Goal: Task Accomplishment & Management: Manage account settings

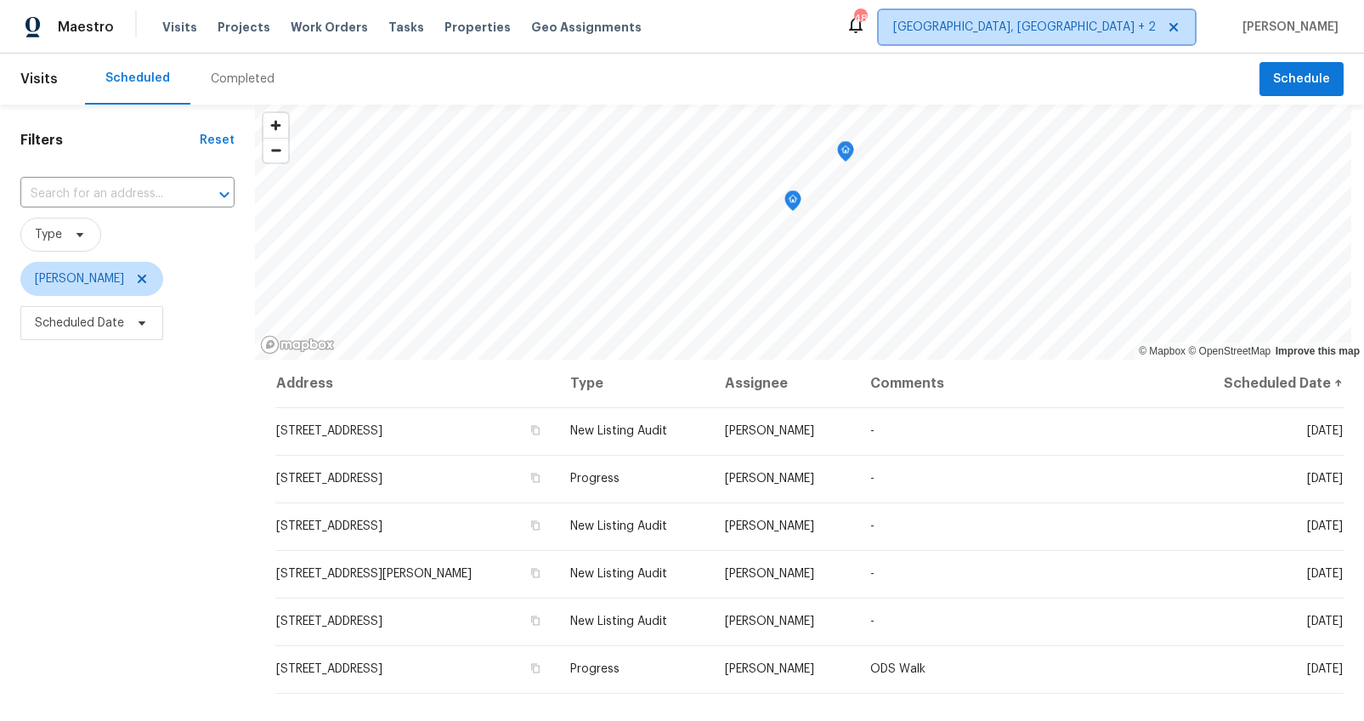
click at [1156, 34] on span "[GEOGRAPHIC_DATA], [GEOGRAPHIC_DATA] + 2" at bounding box center [1024, 27] width 263 height 17
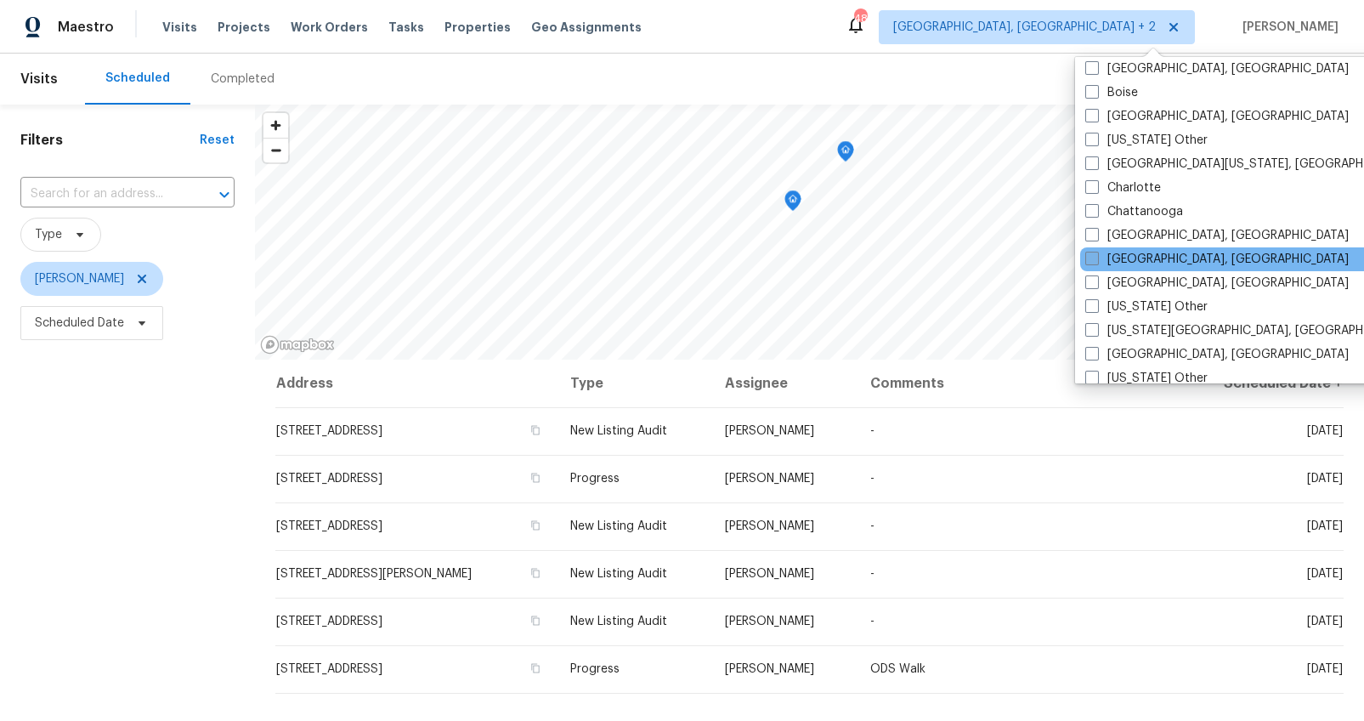
scroll to position [387, 0]
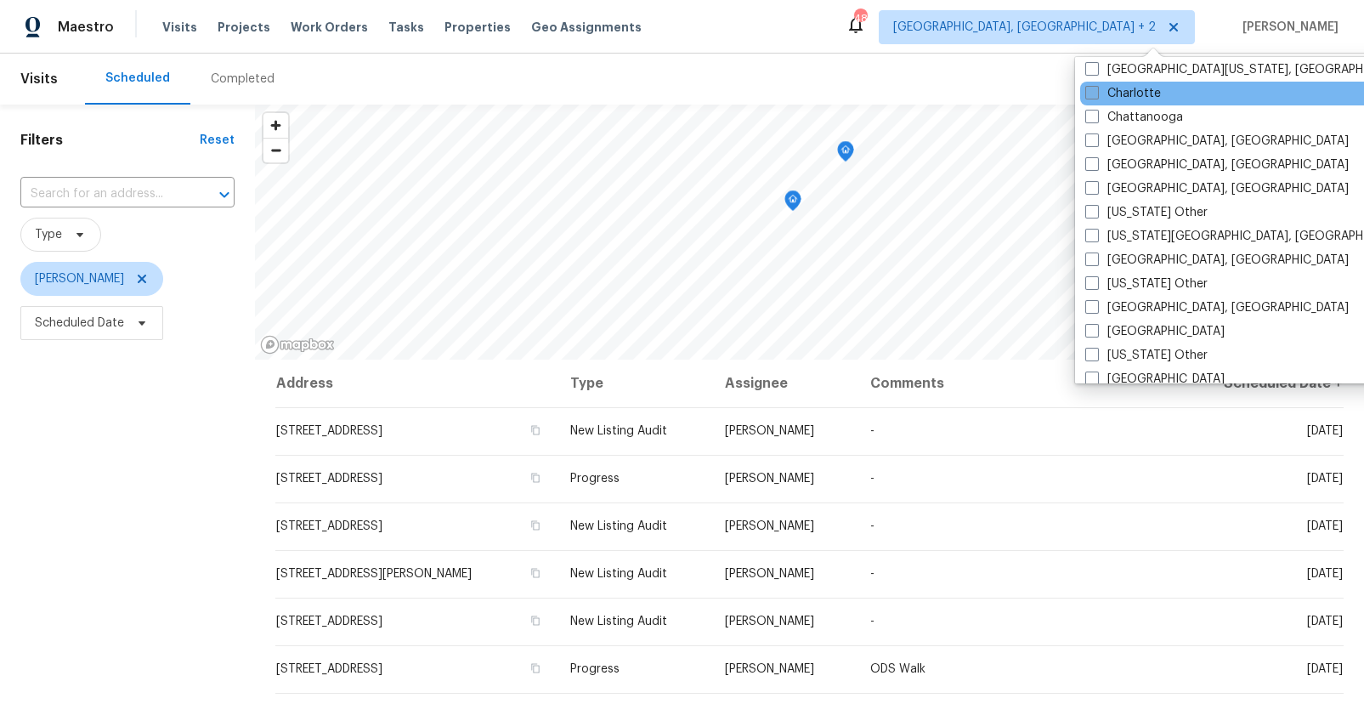
click at [1097, 93] on span at bounding box center [1092, 93] width 14 height 14
click at [1097, 93] on input "Charlotte" at bounding box center [1090, 90] width 11 height 11
checkbox input "true"
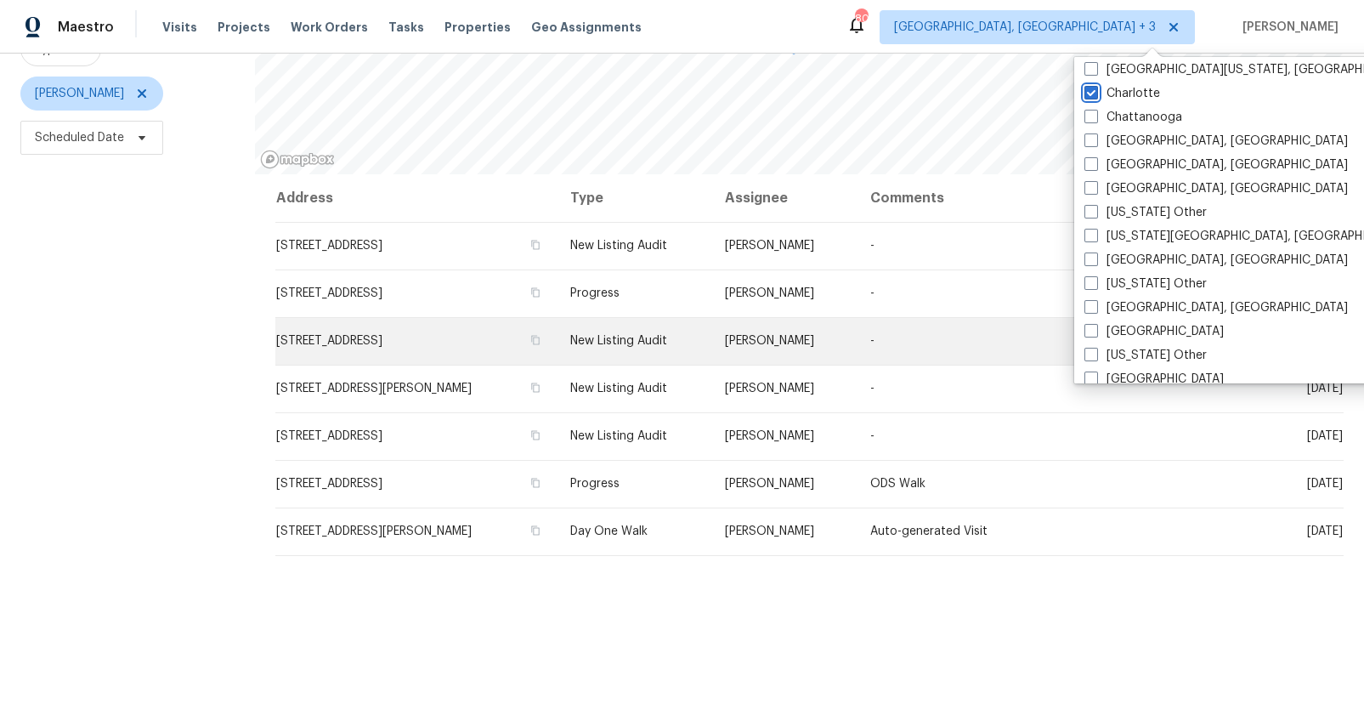
scroll to position [217, 0]
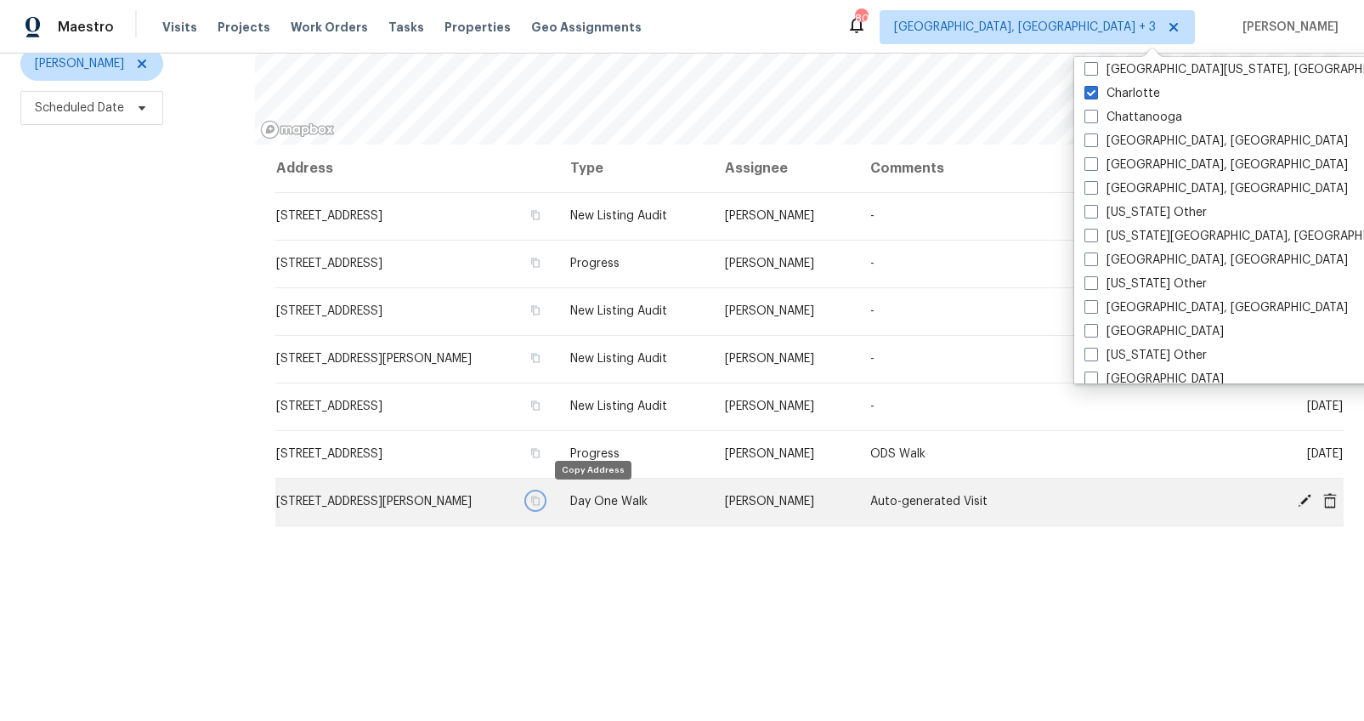
click at [541, 498] on icon "button" at bounding box center [535, 501] width 10 height 10
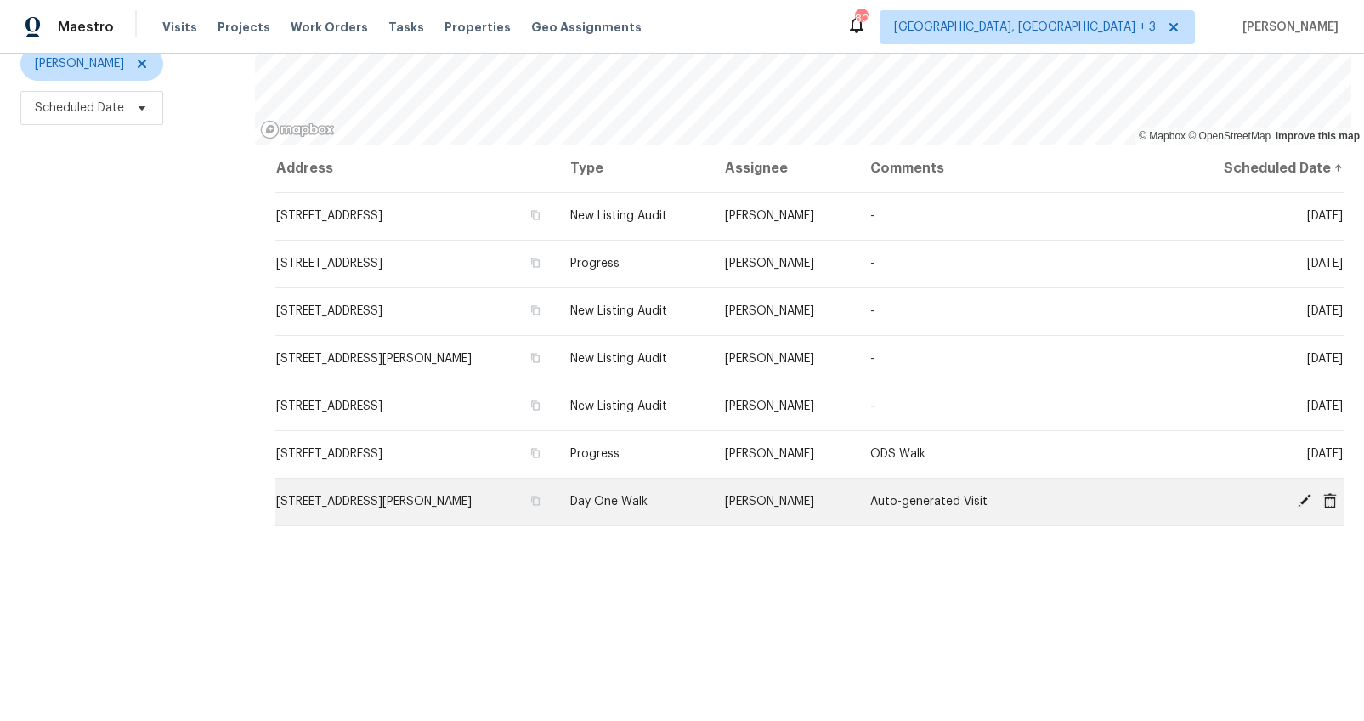
click at [1297, 496] on icon at bounding box center [1304, 500] width 15 height 15
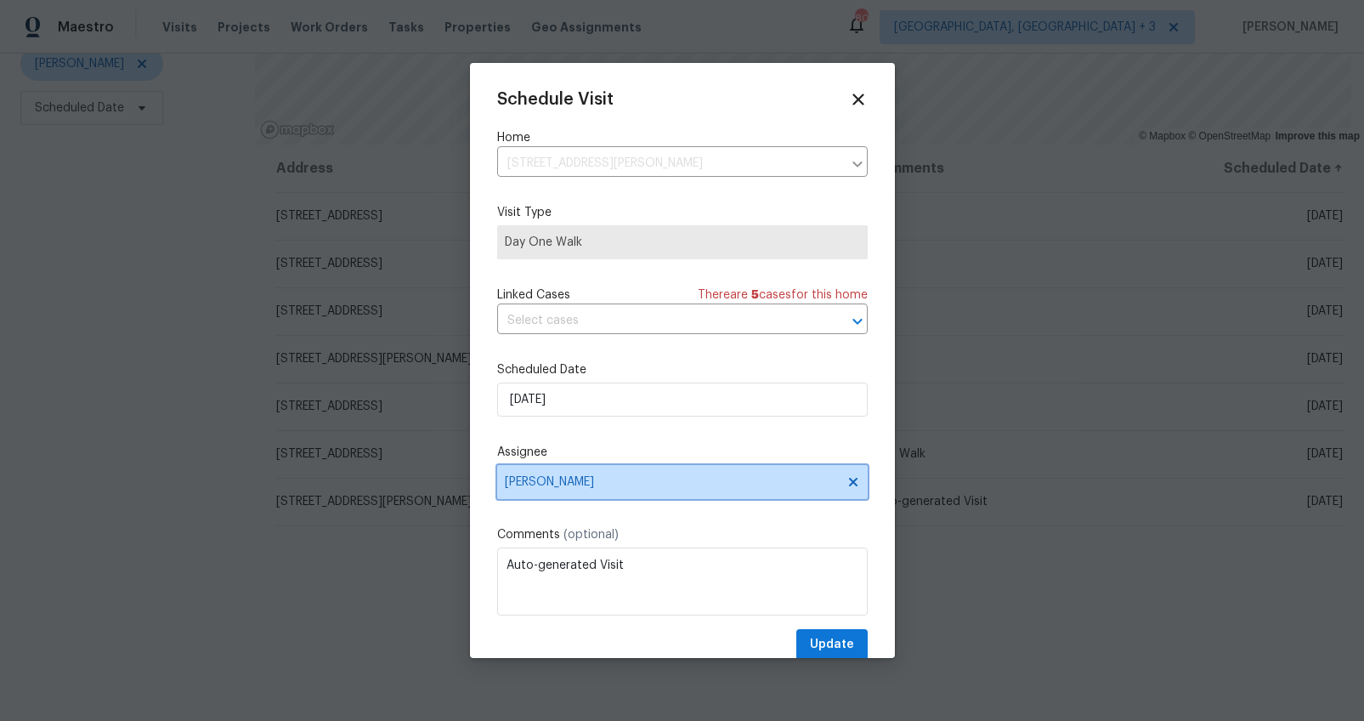
click at [522, 485] on span "[PERSON_NAME]" at bounding box center [671, 482] width 333 height 14
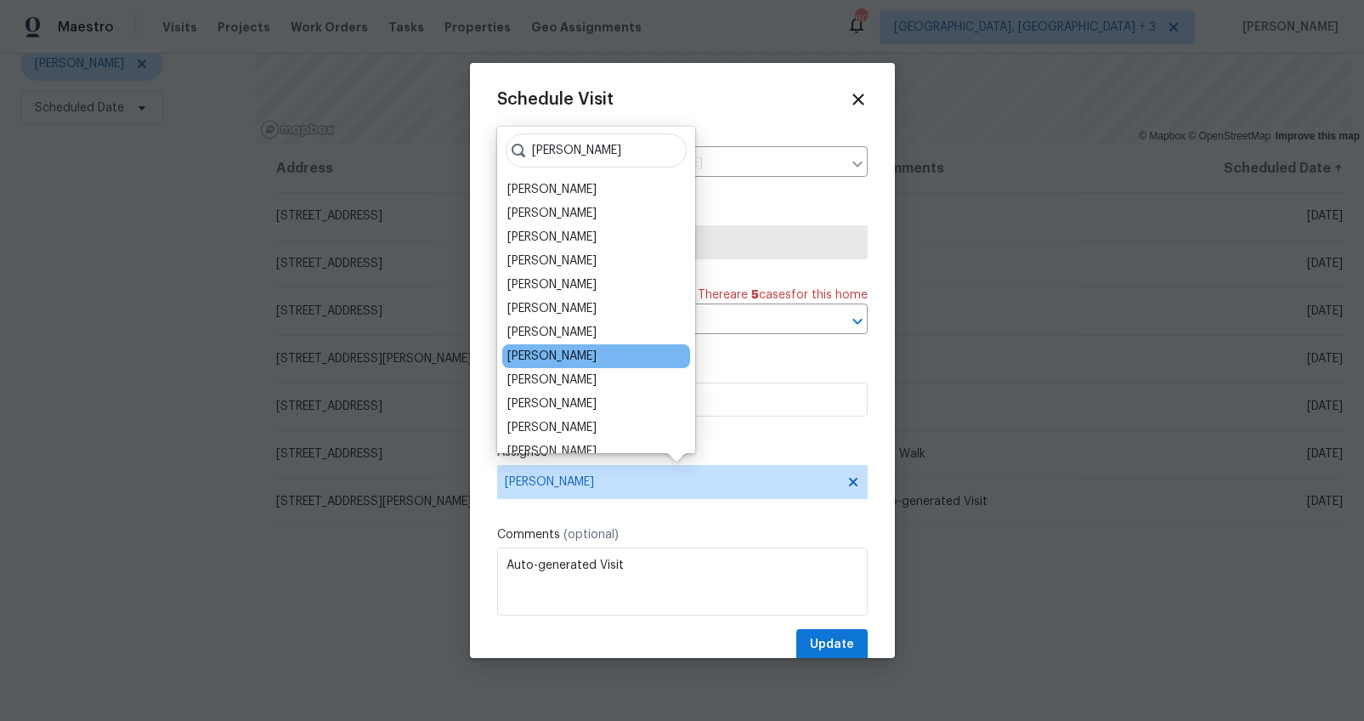
type input "ryan"
click at [578, 356] on div "Ryan Carder" at bounding box center [596, 356] width 188 height 24
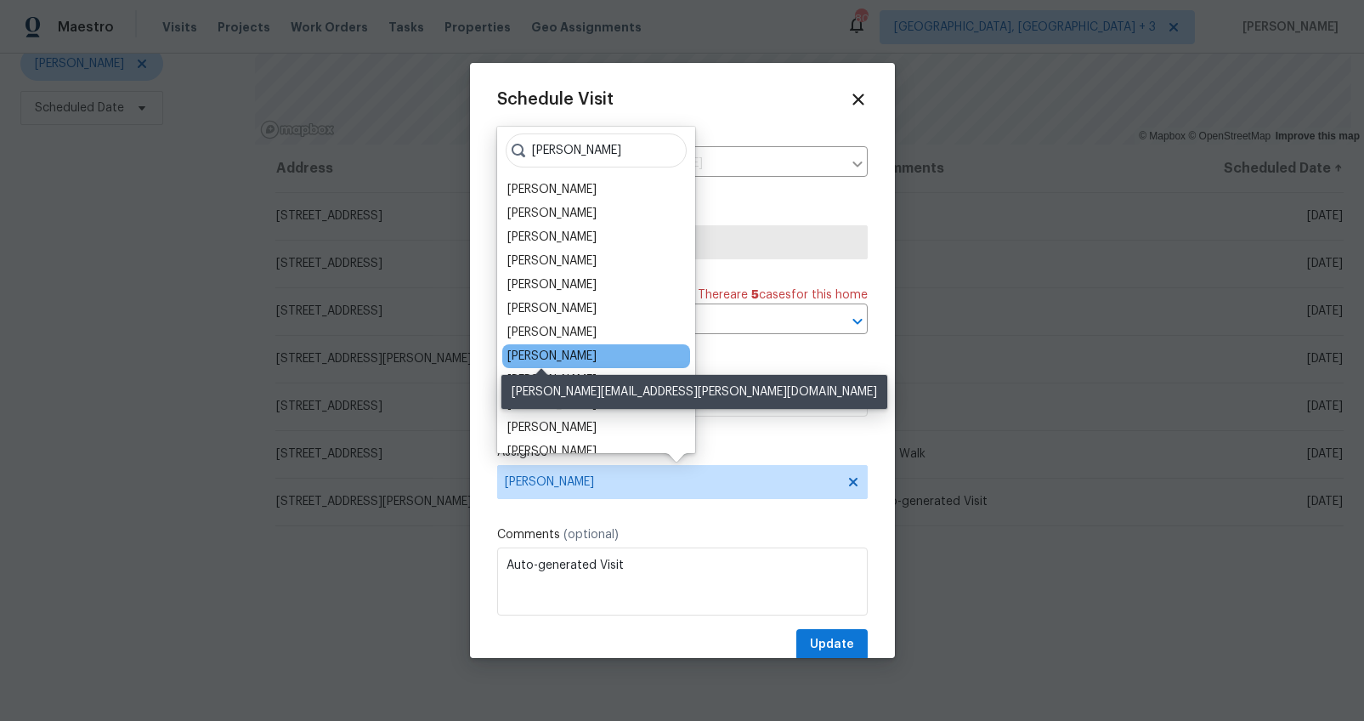
click at [555, 357] on div "Ryan Carder" at bounding box center [551, 356] width 89 height 17
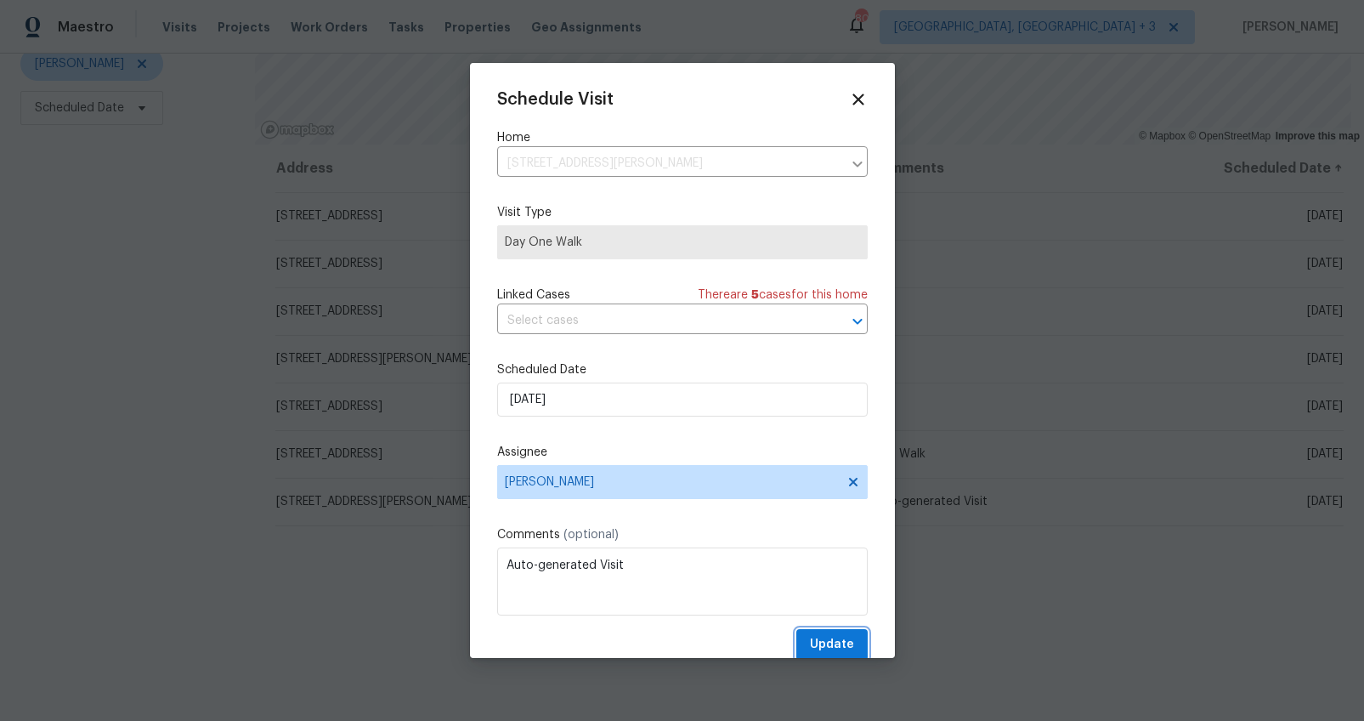
click at [810, 638] on span "Update" at bounding box center [832, 644] width 44 height 21
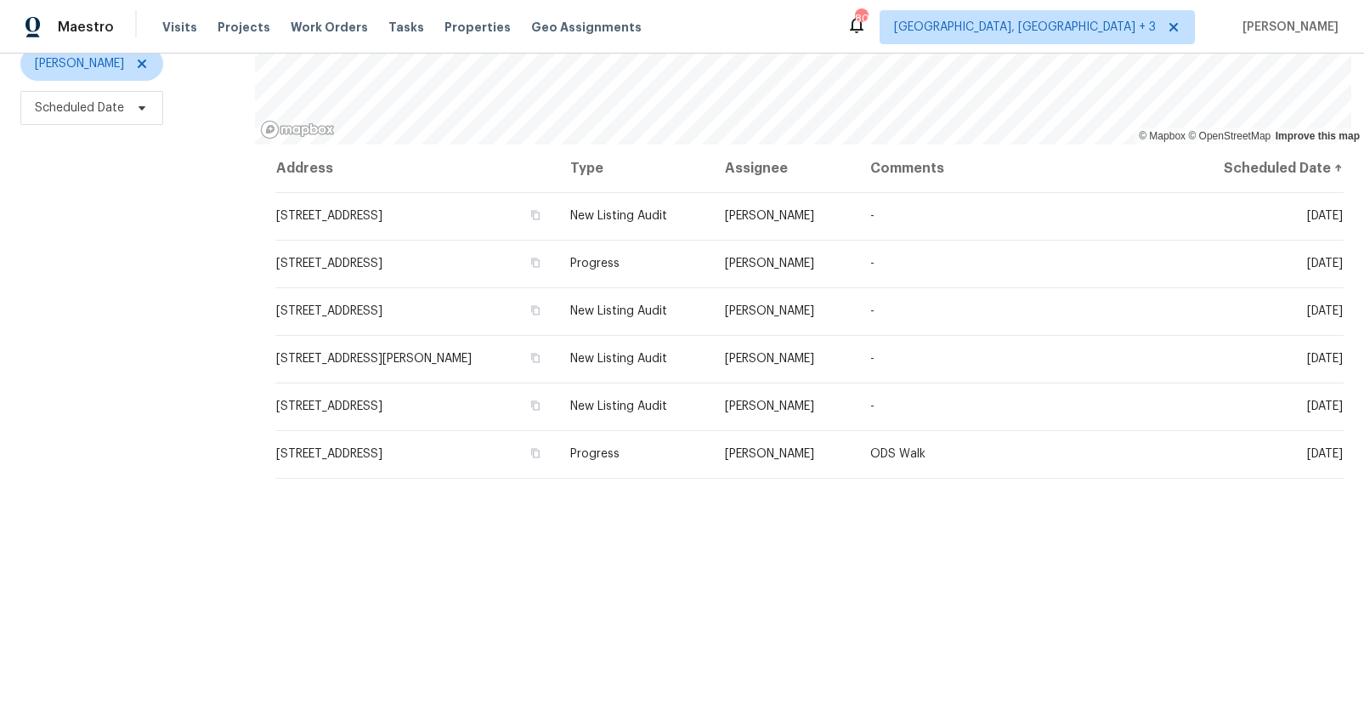
scroll to position [0, 0]
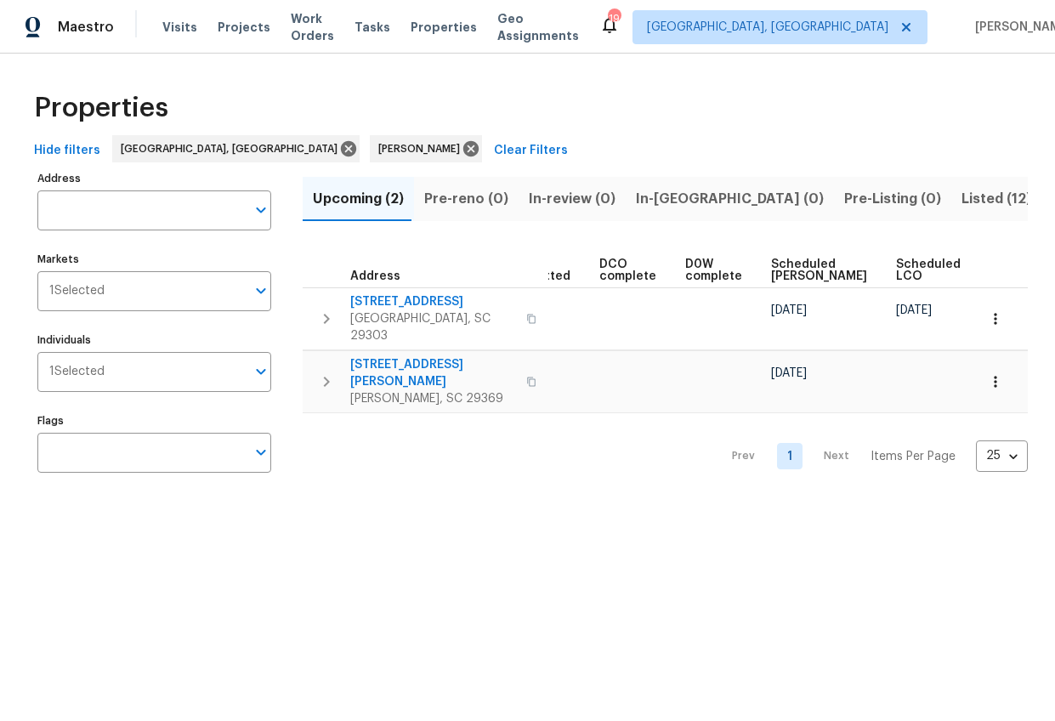
scroll to position [0, 368]
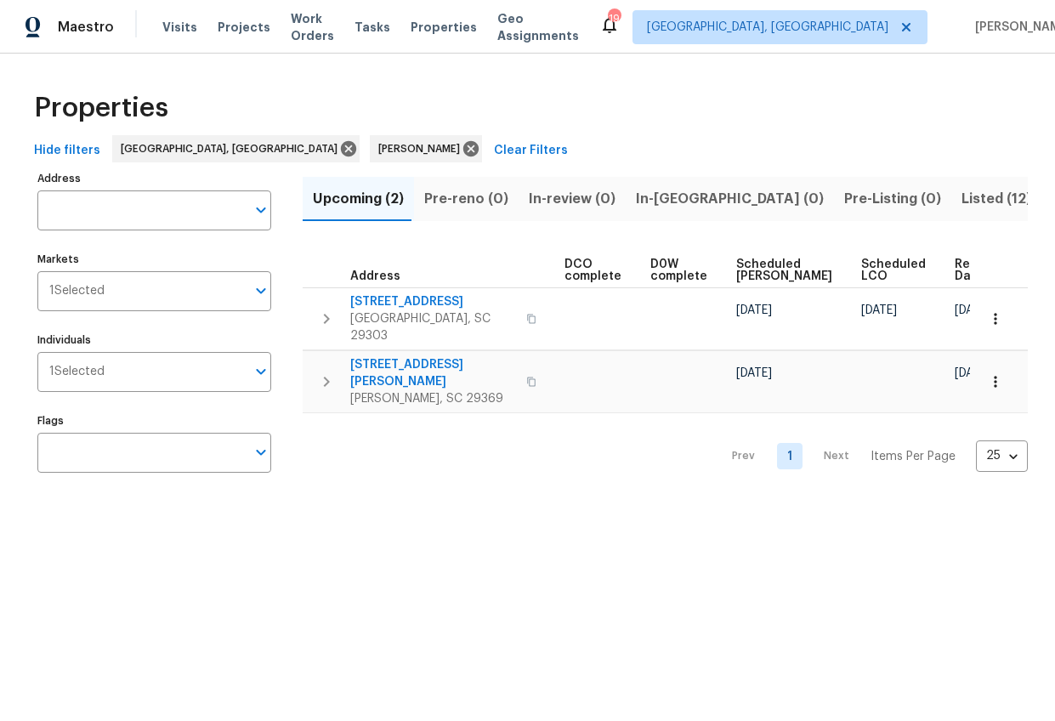
click at [961, 200] on span "Listed (12)" at bounding box center [996, 199] width 70 height 24
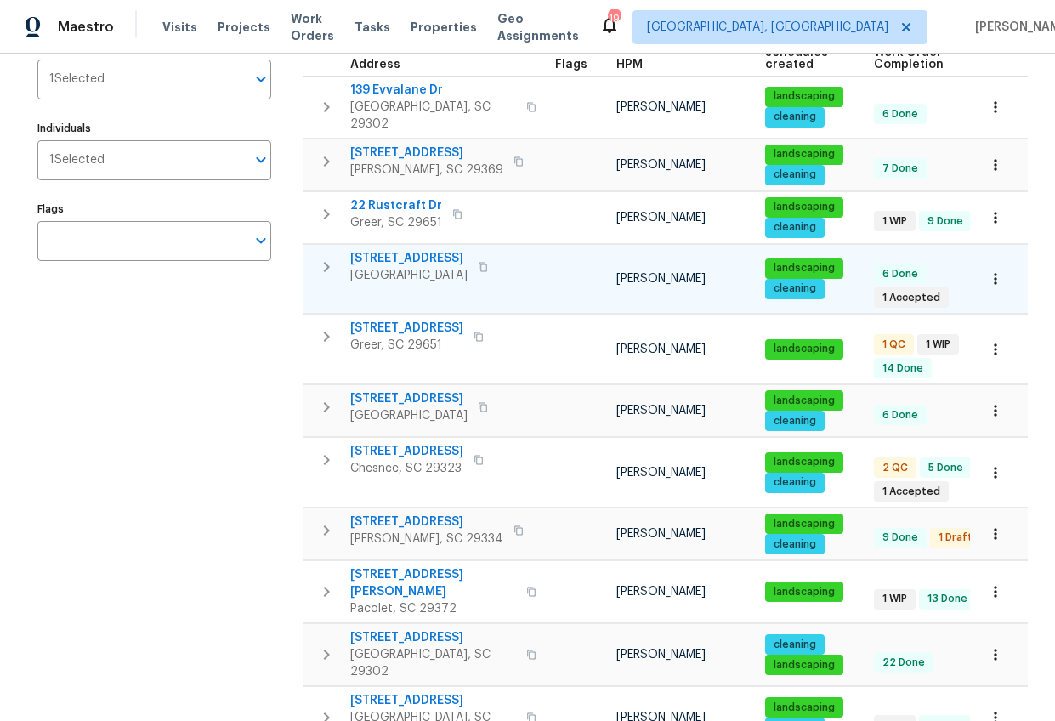
scroll to position [224, 0]
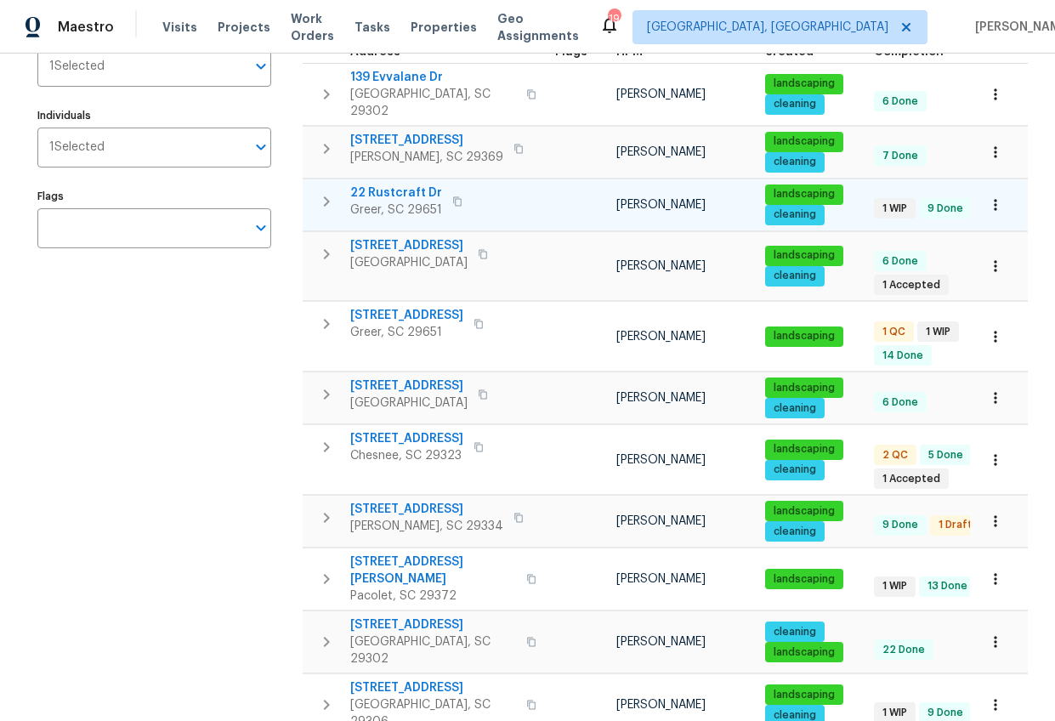
click at [395, 184] on span "22 Rustcraft Dr" at bounding box center [396, 192] width 92 height 17
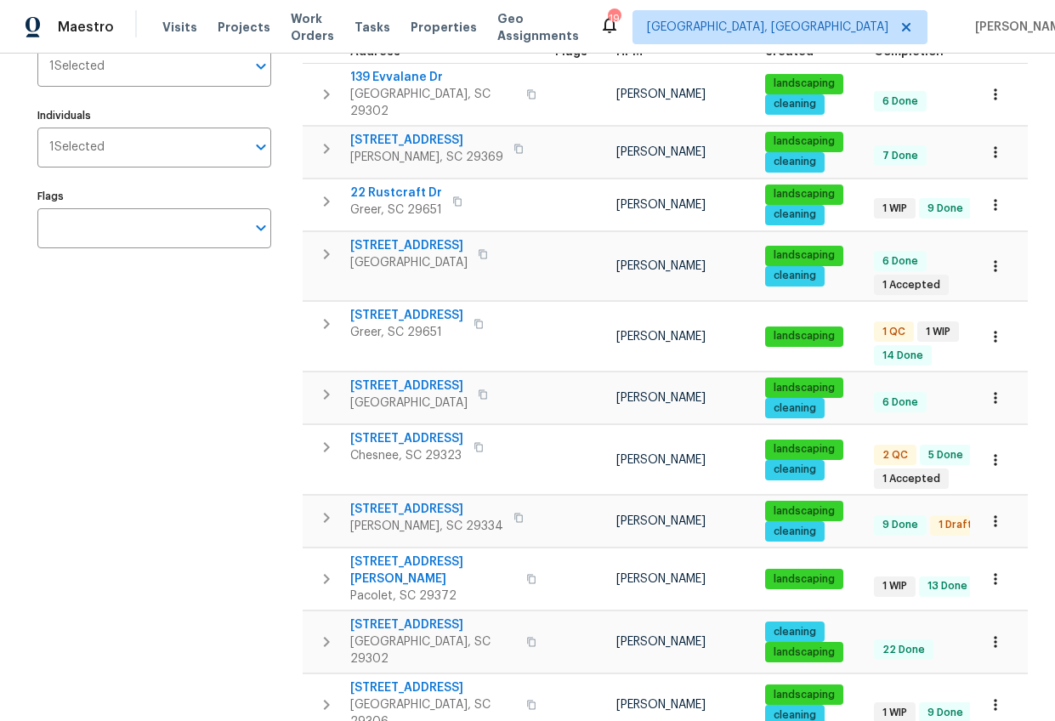
scroll to position [0, 0]
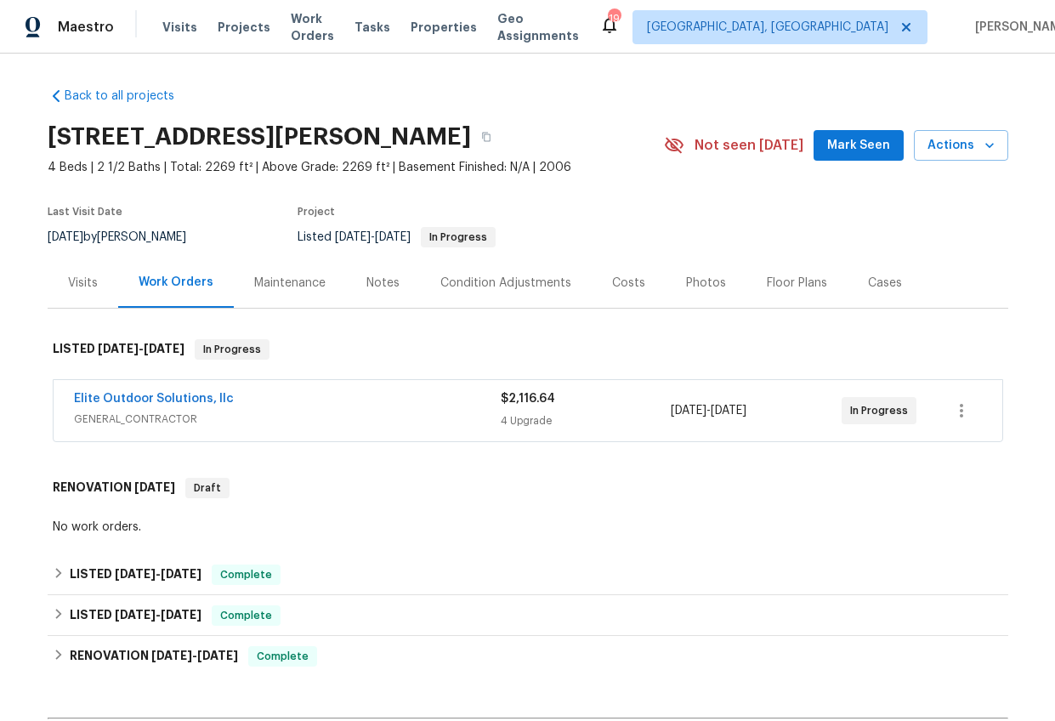
click at [366, 283] on div "Notes" at bounding box center [382, 283] width 33 height 17
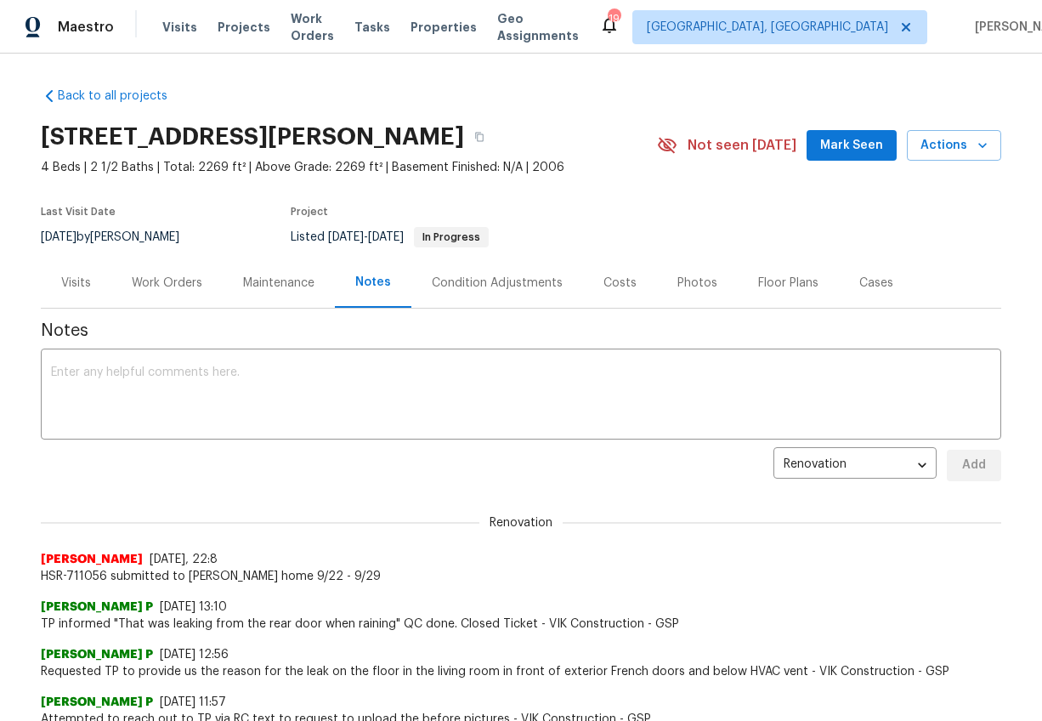
click at [180, 282] on div "Work Orders" at bounding box center [167, 283] width 71 height 17
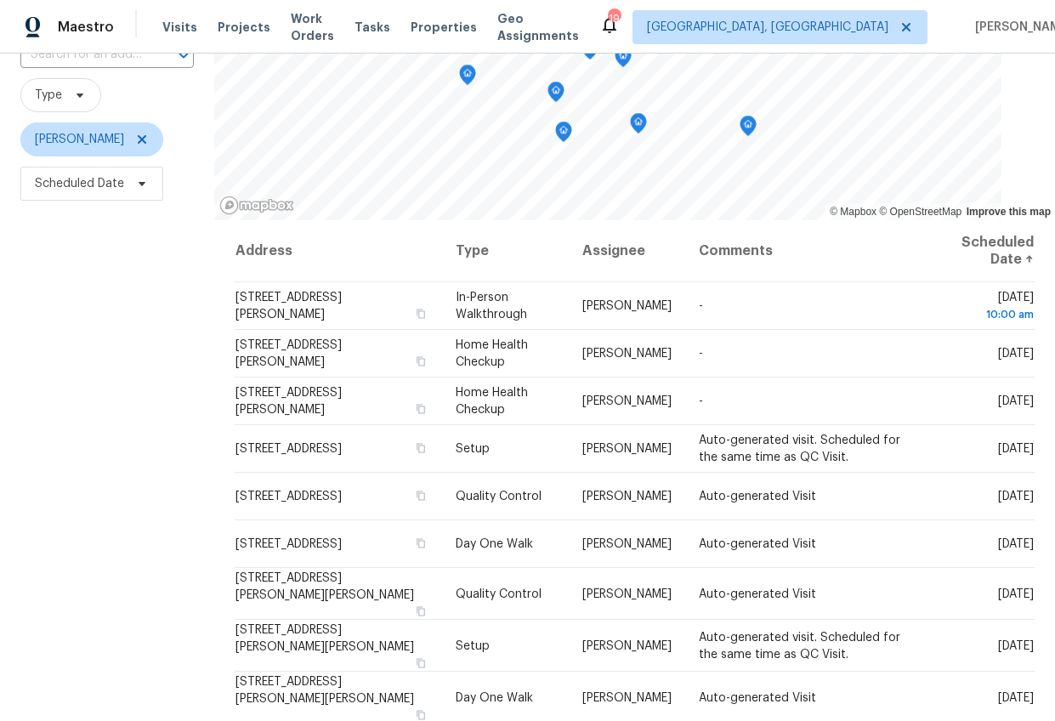
scroll to position [150, 0]
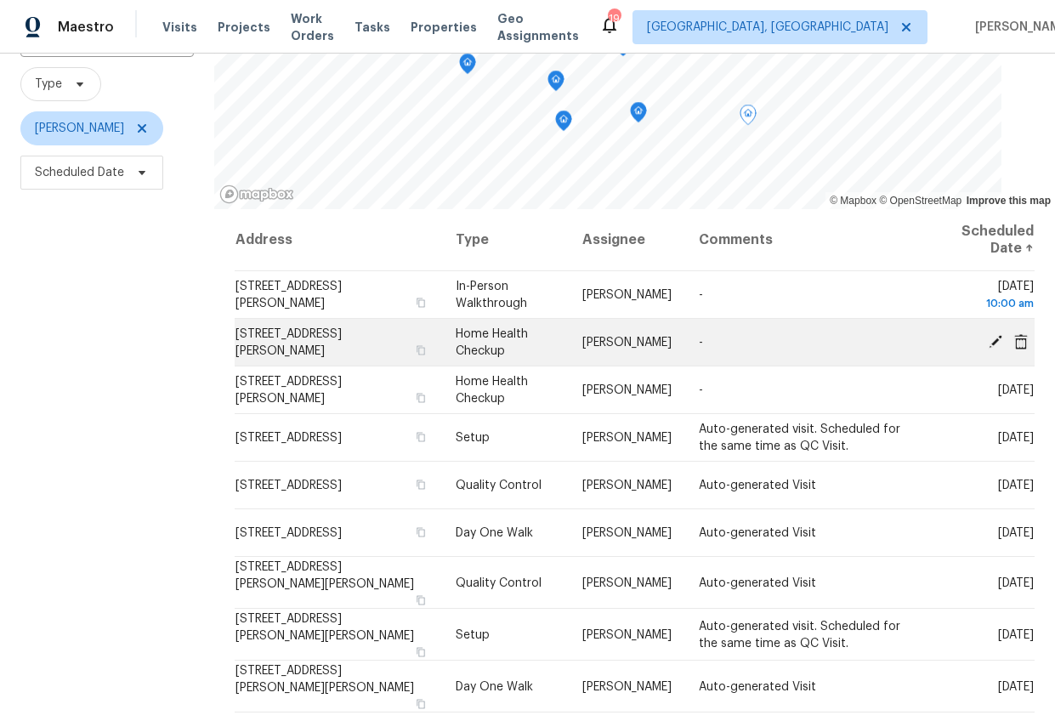
click at [1014, 342] on icon at bounding box center [1021, 340] width 14 height 15
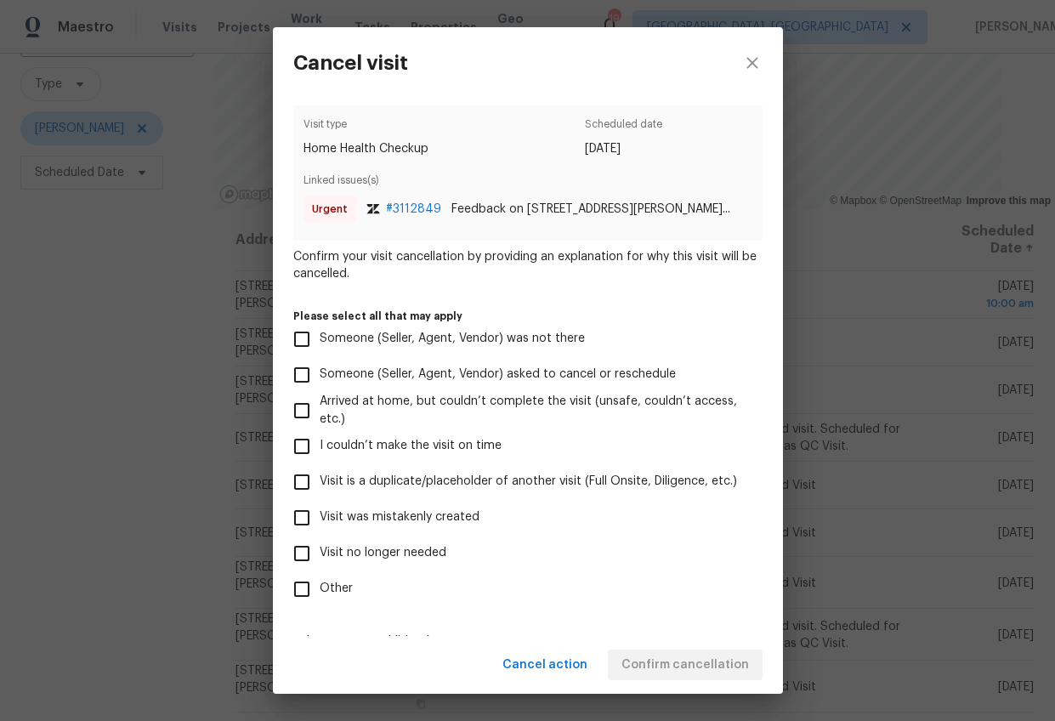
scroll to position [62, 0]
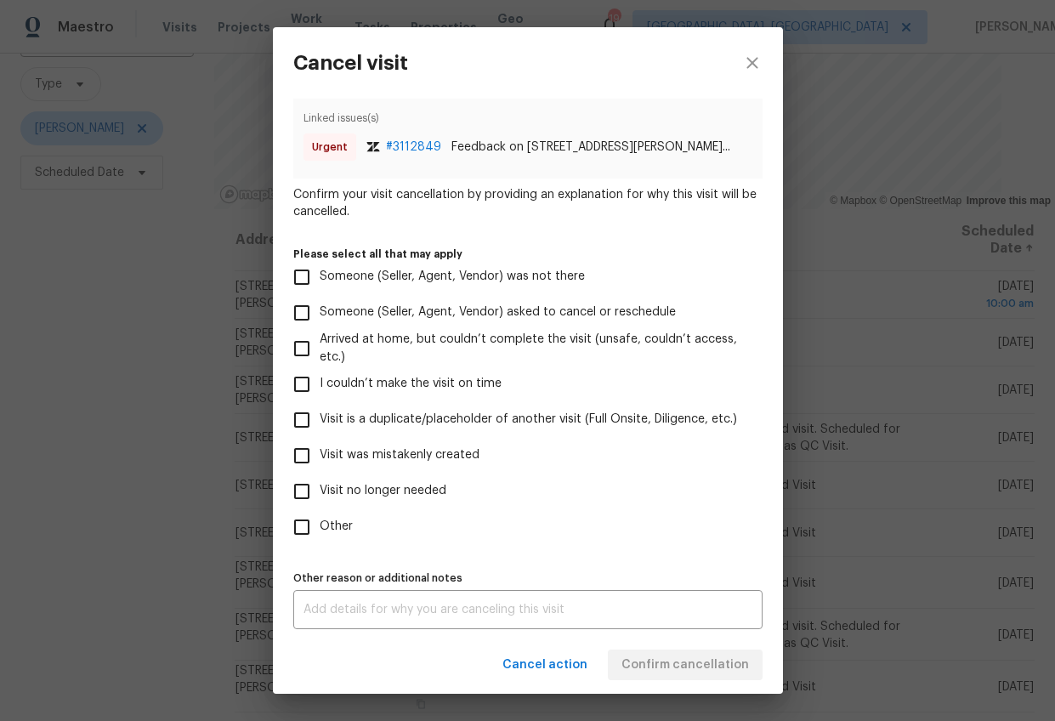
click at [434, 452] on span "Visit was mistakenly created" at bounding box center [400, 455] width 160 height 18
click at [320, 452] on input "Visit was mistakenly created" at bounding box center [302, 456] width 36 height 36
checkbox input "true"
click at [648, 660] on span "Confirm cancellation" at bounding box center [685, 665] width 128 height 21
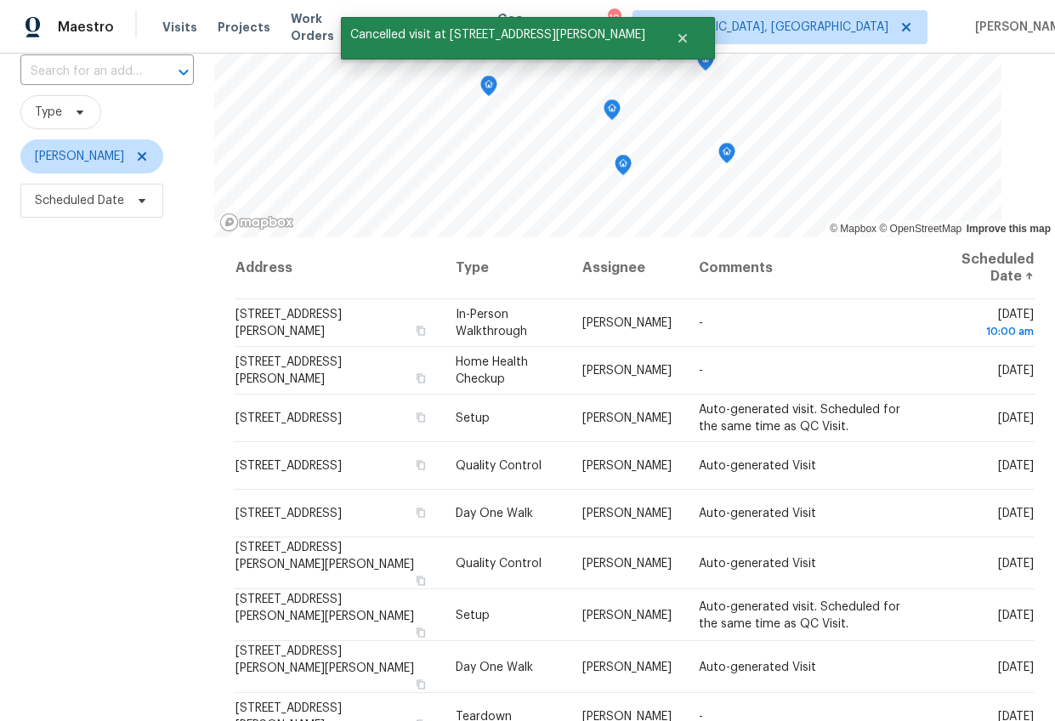
scroll to position [121, 0]
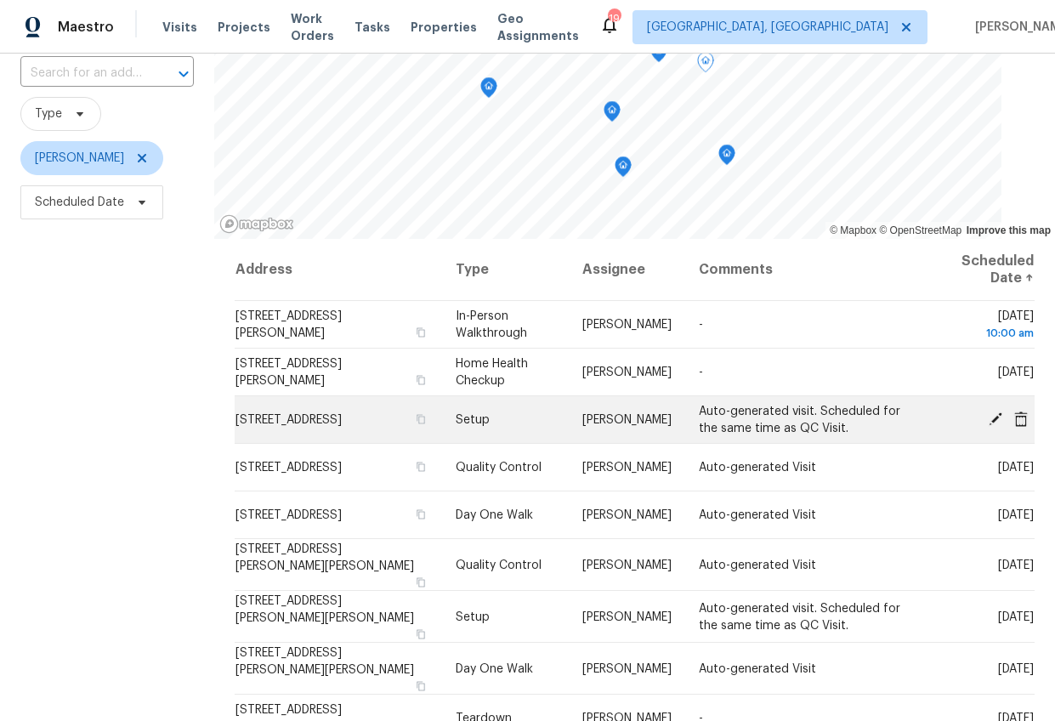
click at [989, 418] on icon at bounding box center [996, 418] width 14 height 14
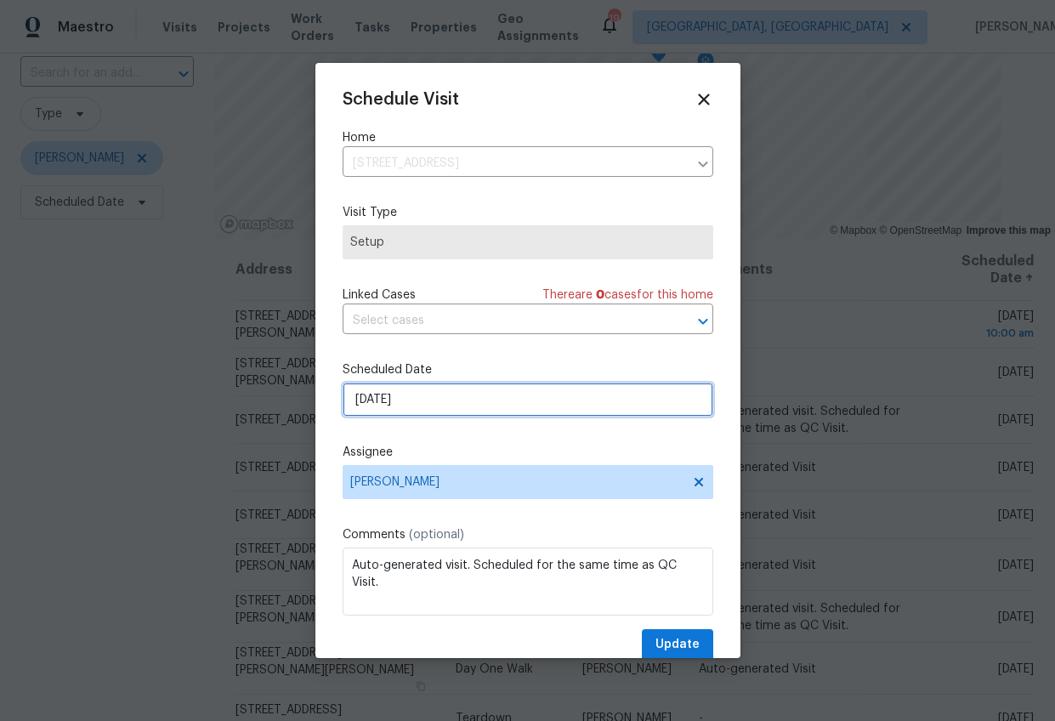
click at [374, 395] on input "[DATE]" at bounding box center [528, 400] width 371 height 34
select select "9"
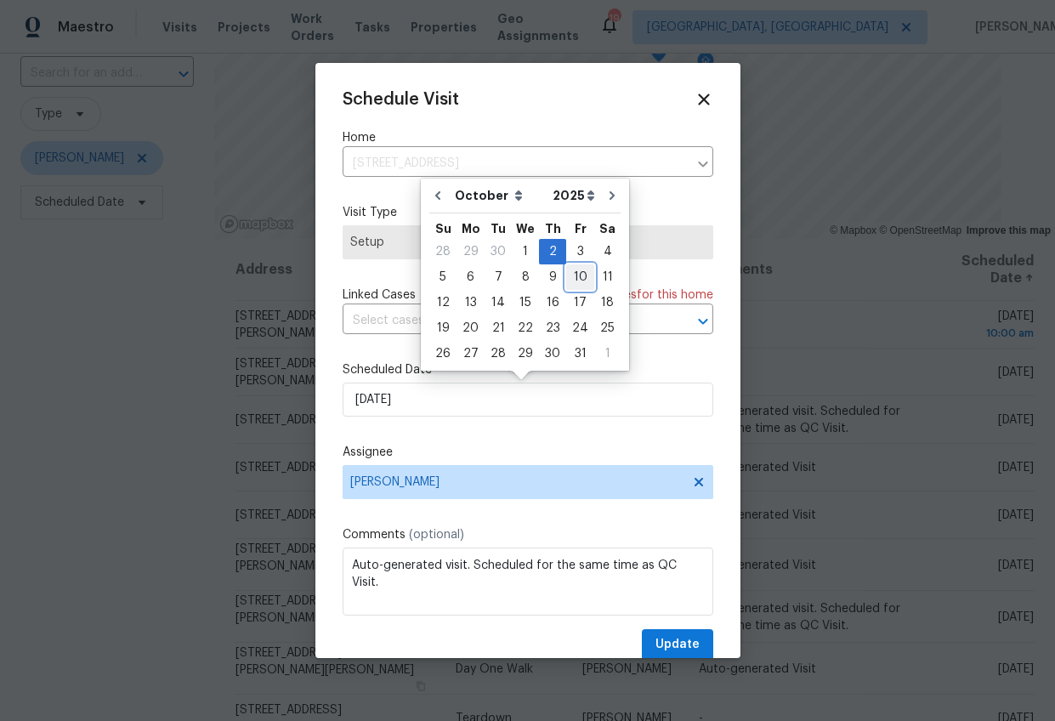
click at [575, 277] on div "10" at bounding box center [580, 277] width 28 height 24
type input "[DATE]"
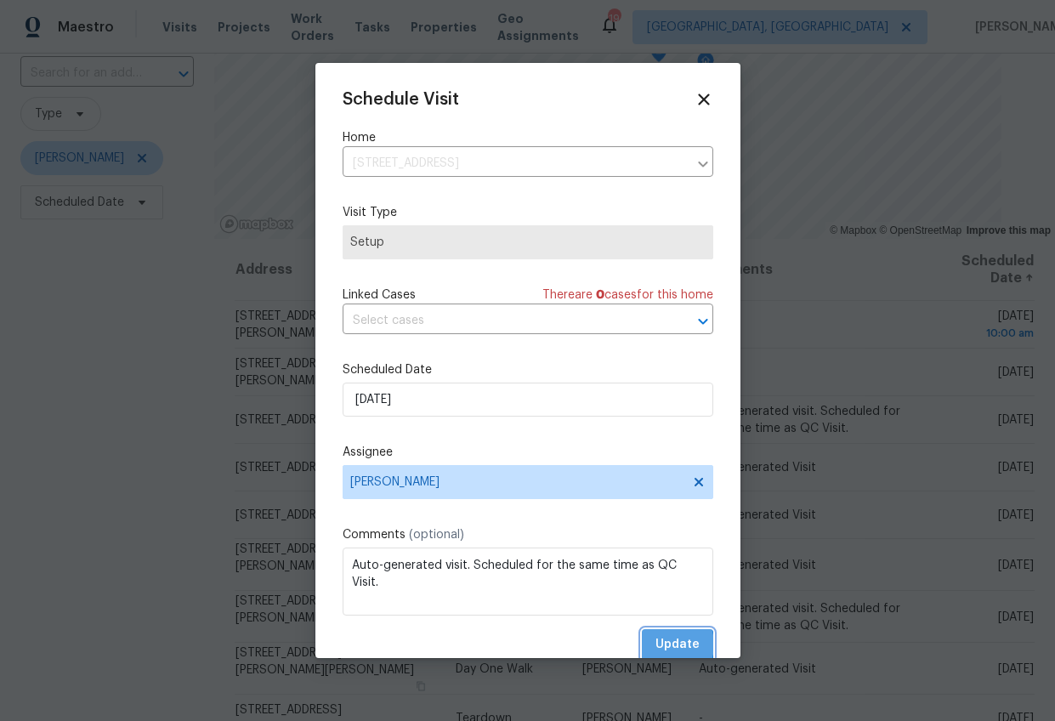
click at [656, 645] on span "Update" at bounding box center [677, 644] width 44 height 21
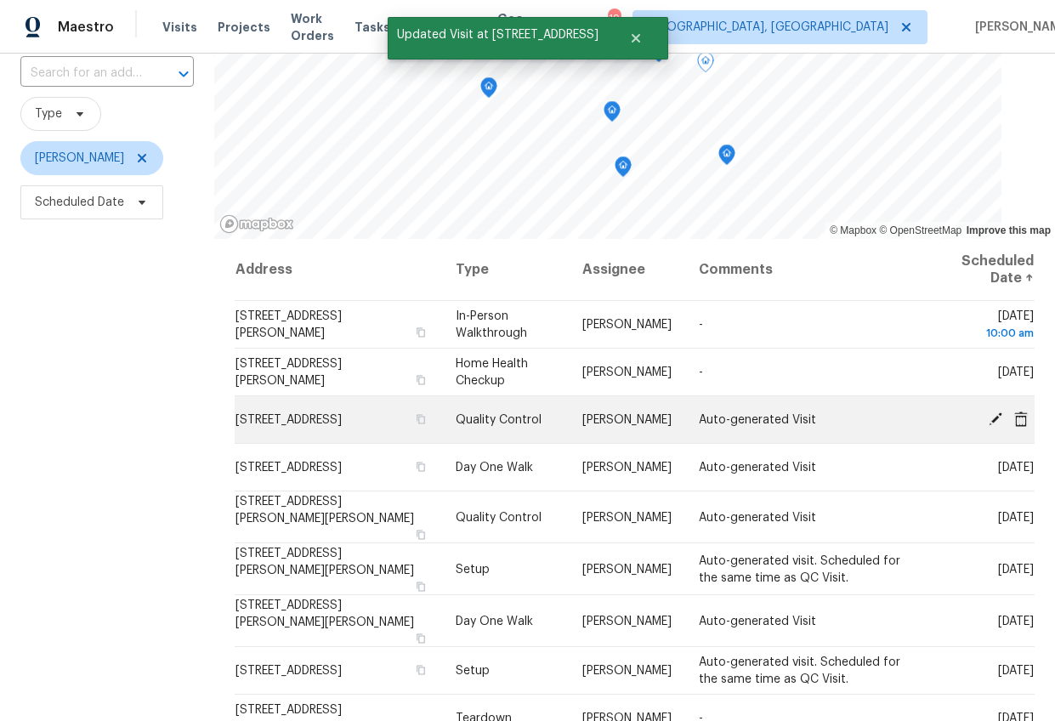
click at [989, 417] on icon at bounding box center [996, 418] width 14 height 14
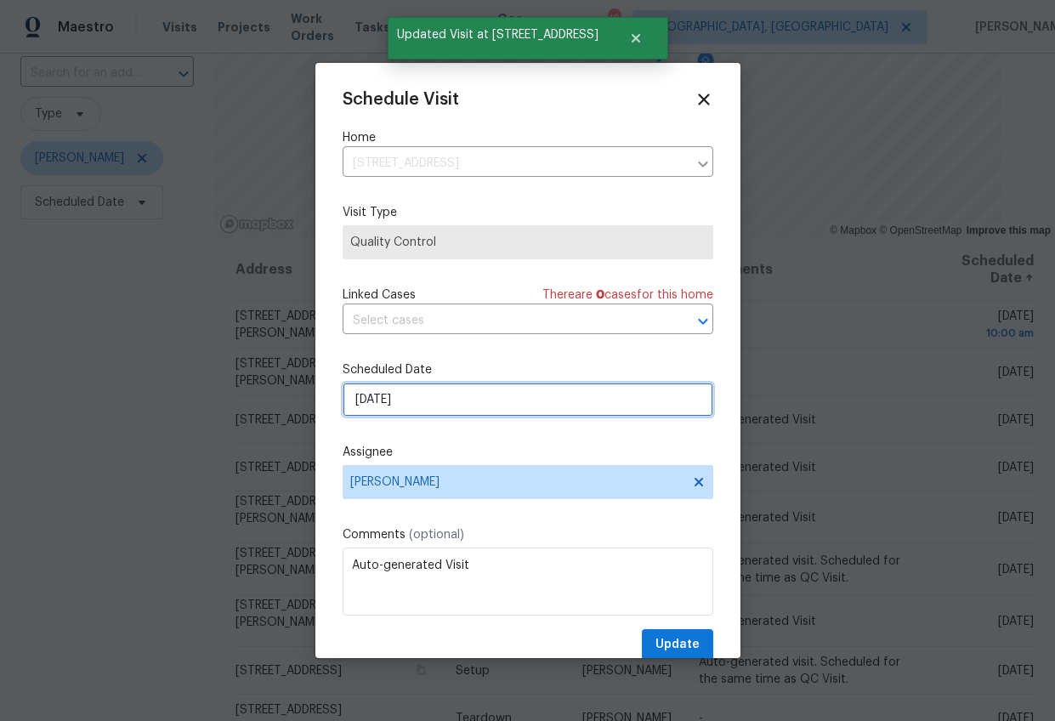
click at [375, 400] on input "[DATE]" at bounding box center [528, 400] width 371 height 34
select select "9"
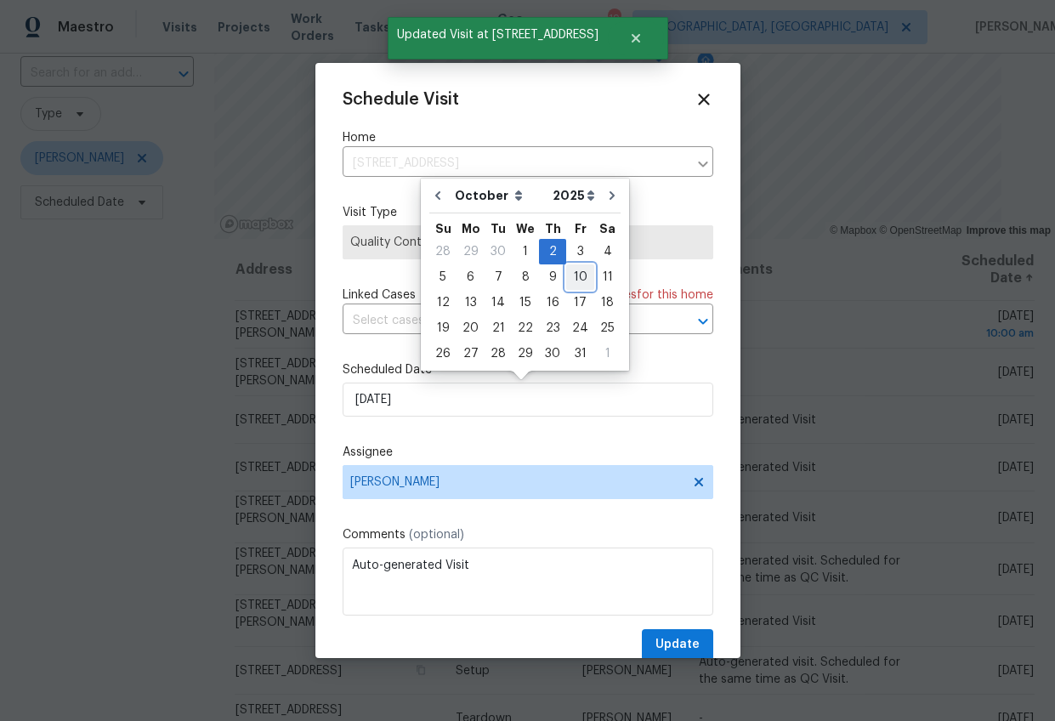
click at [575, 277] on div "10" at bounding box center [580, 277] width 28 height 24
type input "[DATE]"
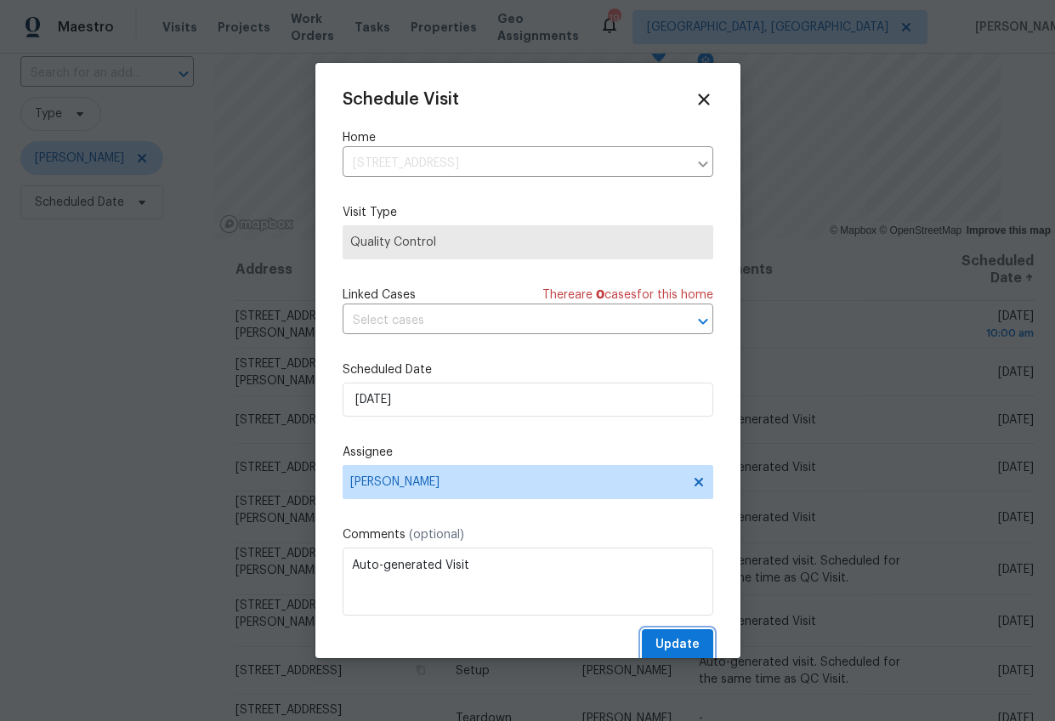
click at [668, 643] on span "Update" at bounding box center [677, 644] width 44 height 21
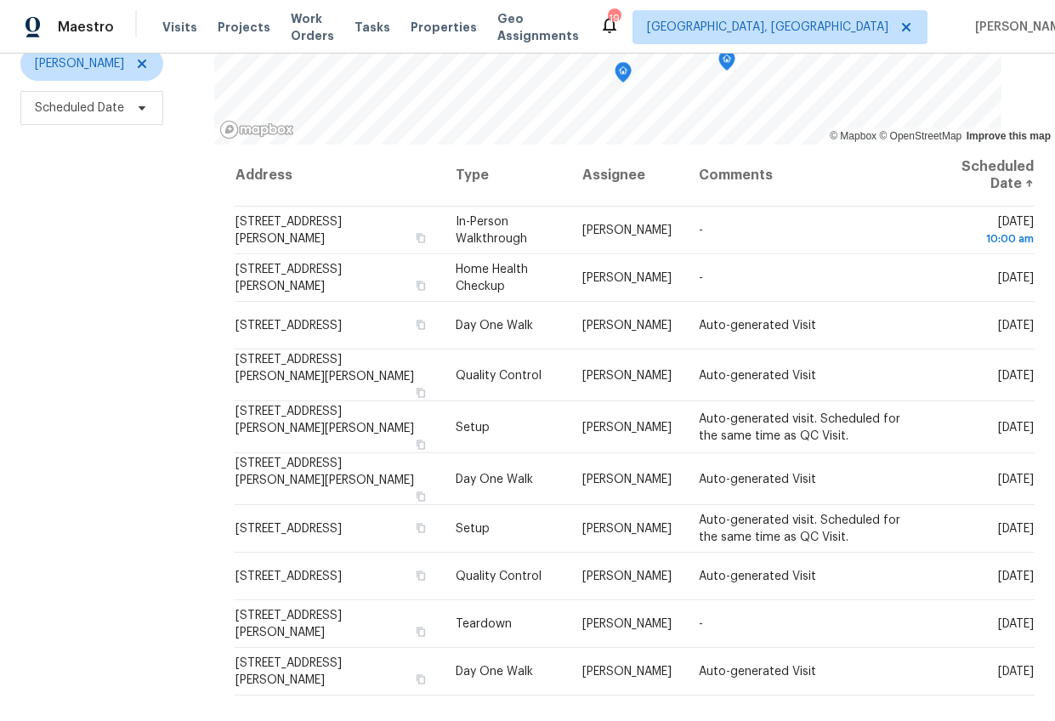
scroll to position [93, 0]
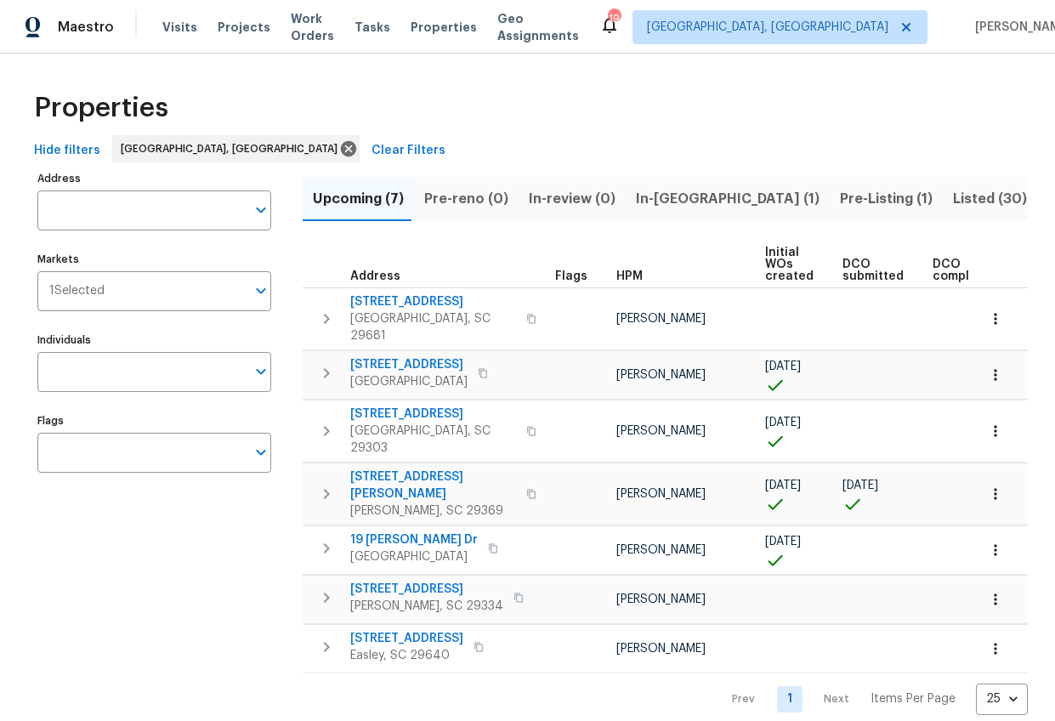
click at [953, 199] on span "Listed (30)" at bounding box center [990, 199] width 74 height 24
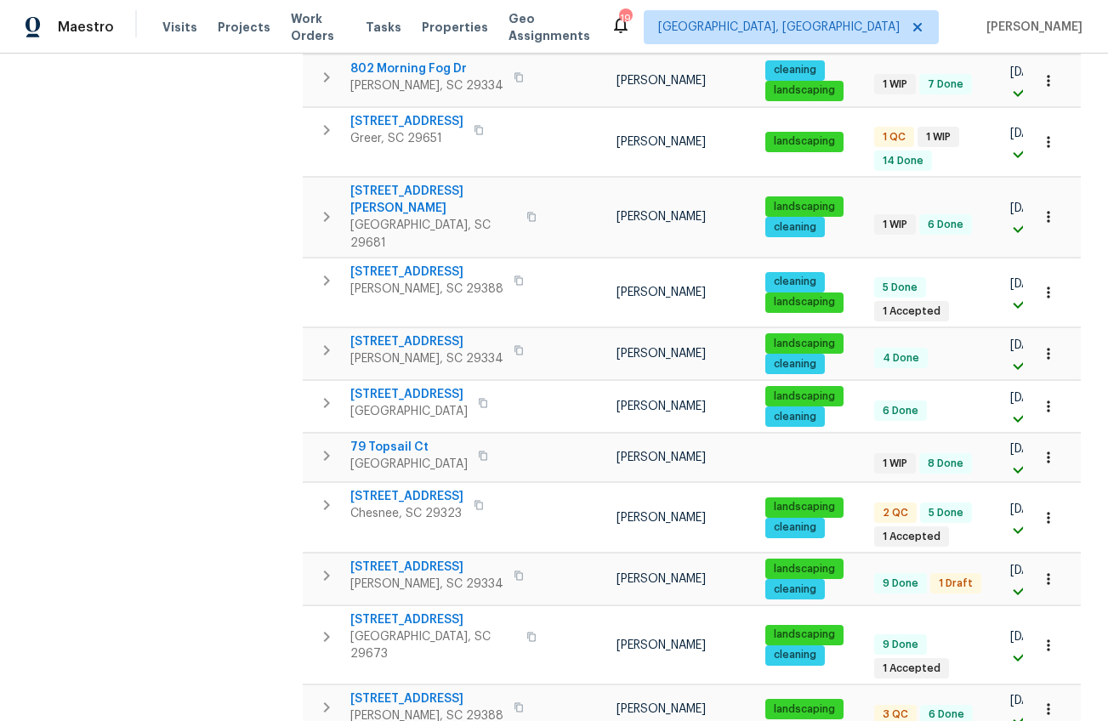
scroll to position [1118, 0]
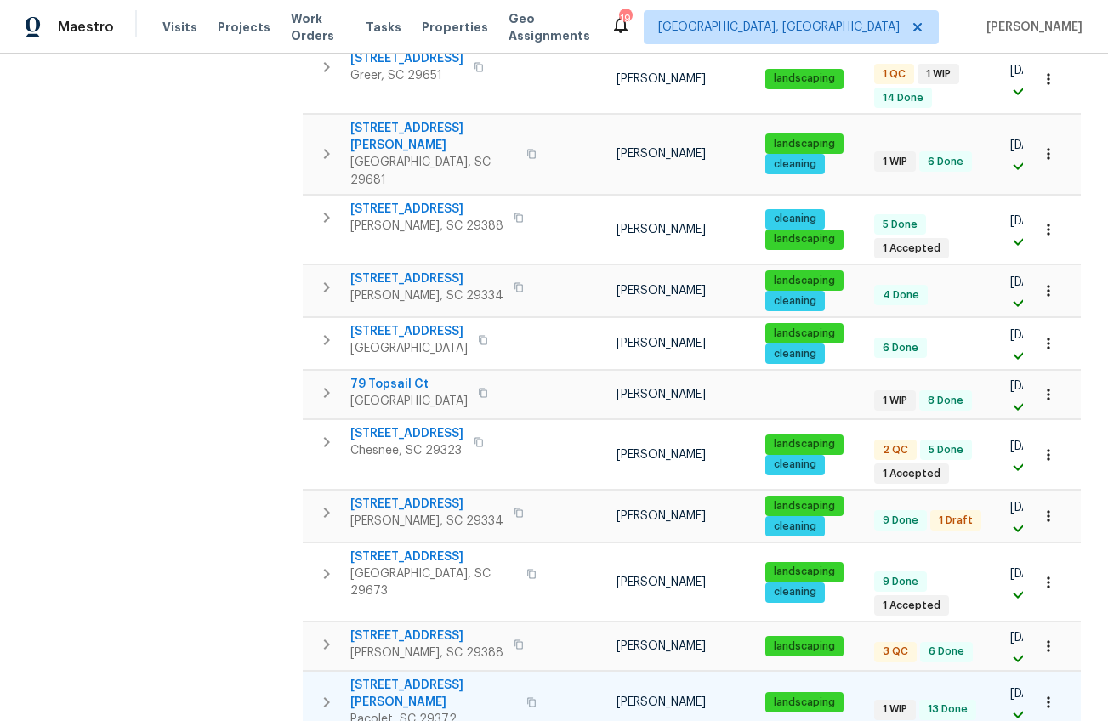
click at [440, 677] on span "[STREET_ADDRESS][PERSON_NAME]" at bounding box center [433, 694] width 166 height 34
